Goal: Task Accomplishment & Management: Manage account settings

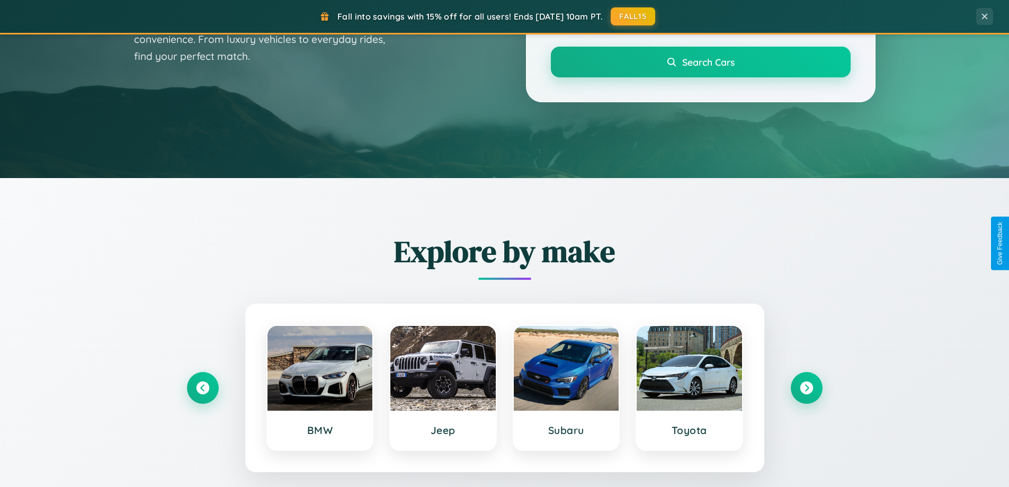
scroll to position [729, 0]
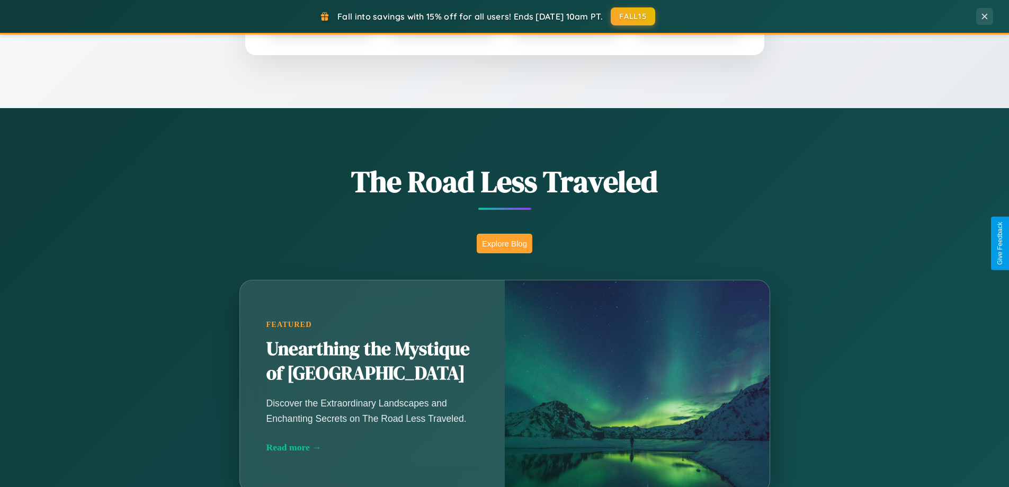
click at [504, 243] on button "Explore Blog" at bounding box center [505, 244] width 56 height 20
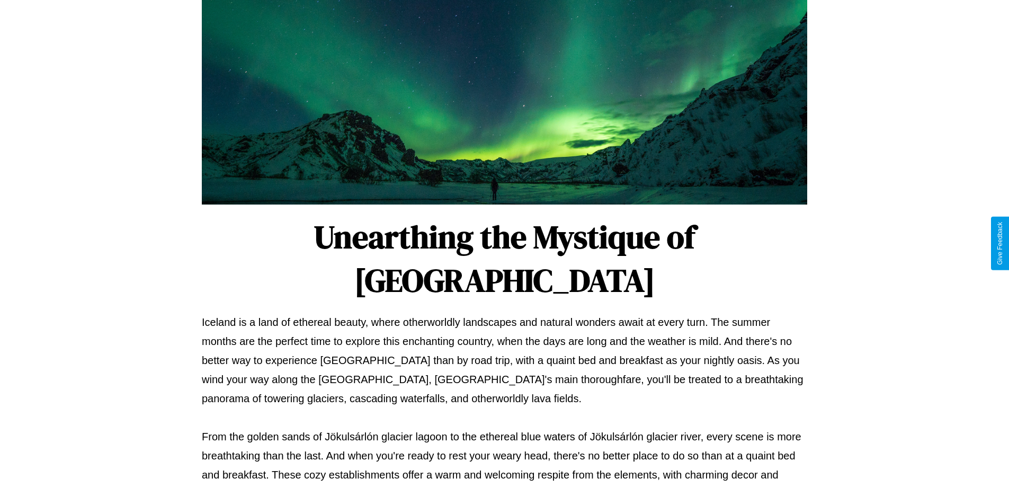
scroll to position [343, 0]
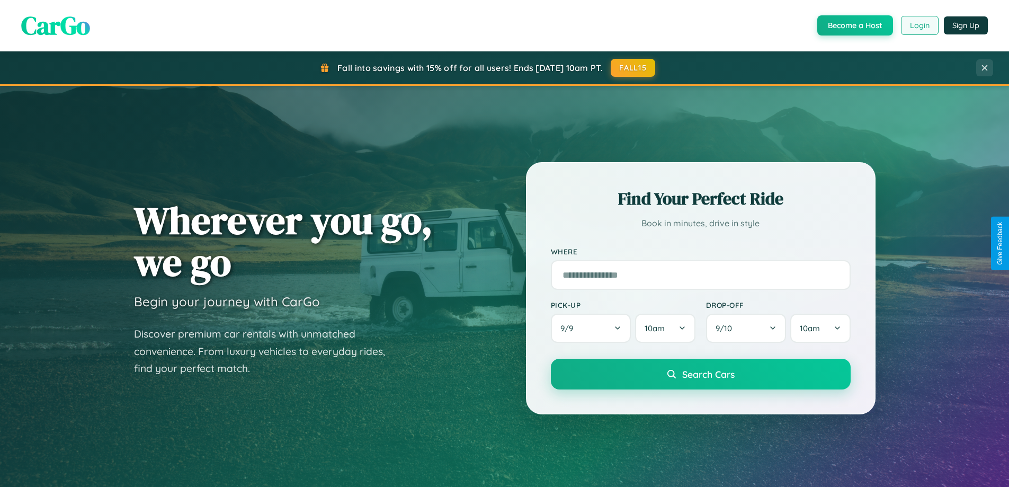
click at [919, 25] on button "Login" at bounding box center [920, 25] width 38 height 19
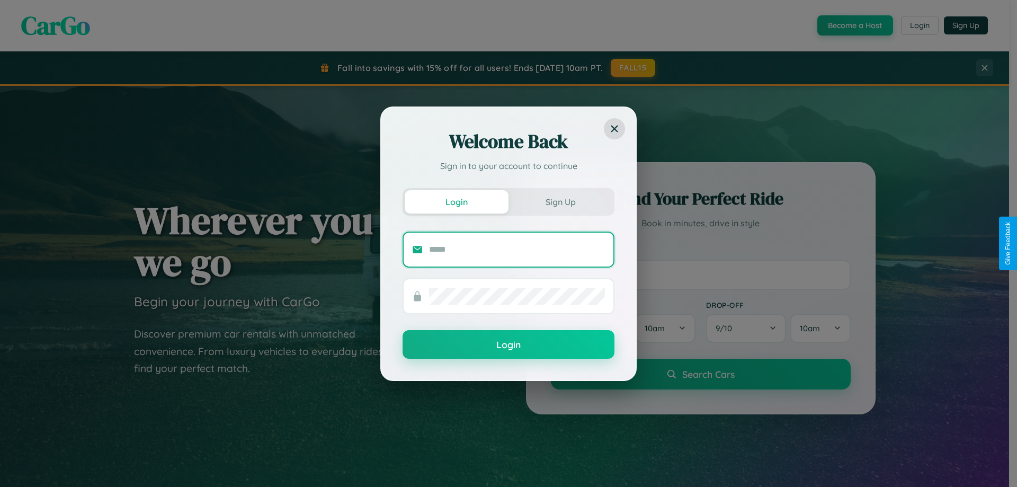
click at [517, 249] on input "text" at bounding box center [517, 249] width 176 height 17
type input "**********"
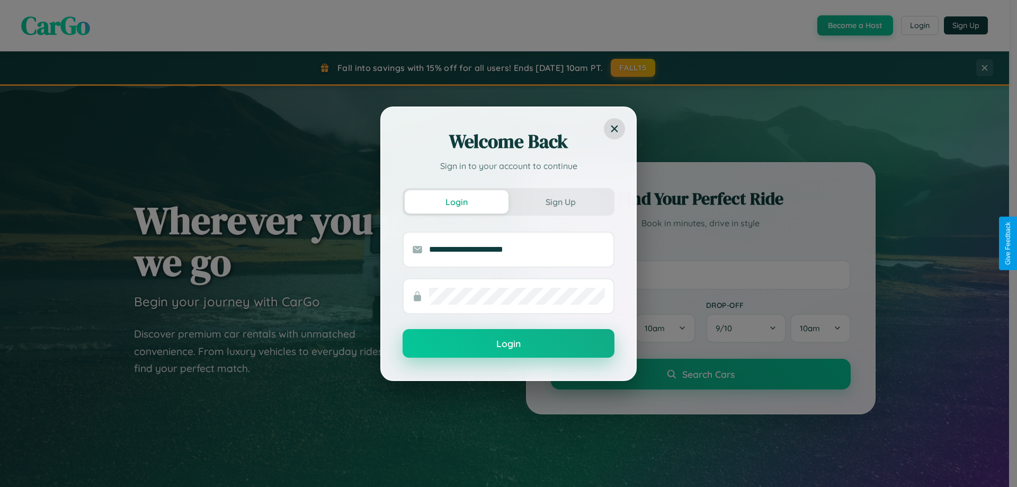
click at [509, 344] on button "Login" at bounding box center [509, 343] width 212 height 29
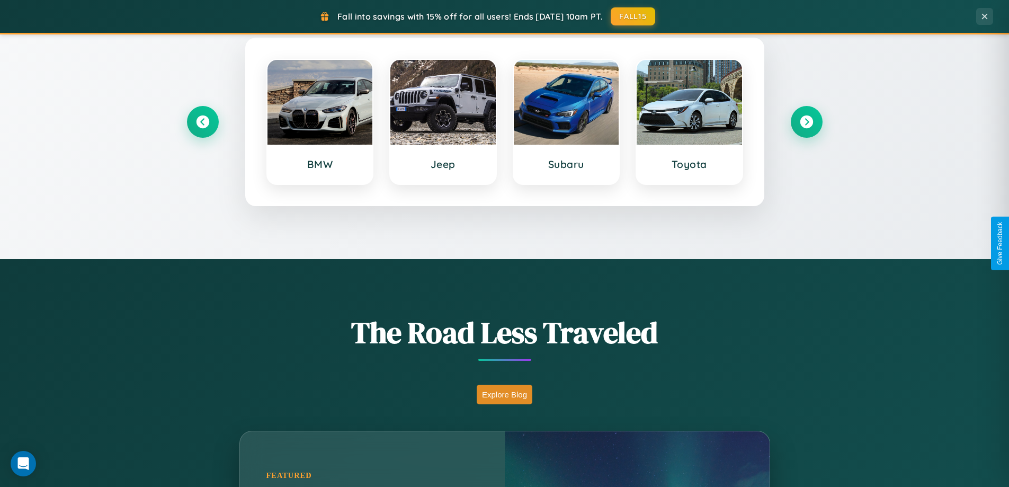
scroll to position [1702, 0]
